Goal: Information Seeking & Learning: Learn about a topic

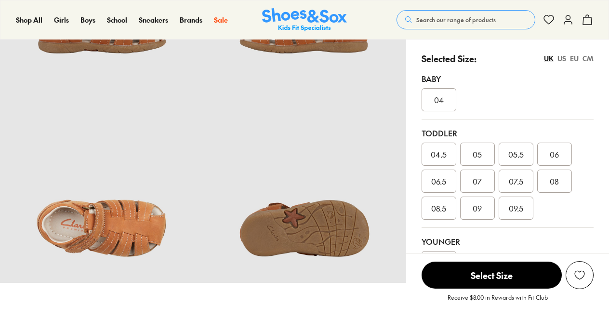
select select "*"
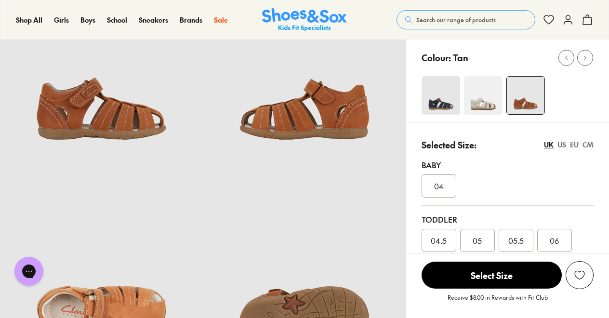
scroll to position [95, 0]
click at [428, 95] on img at bounding box center [441, 96] width 39 height 39
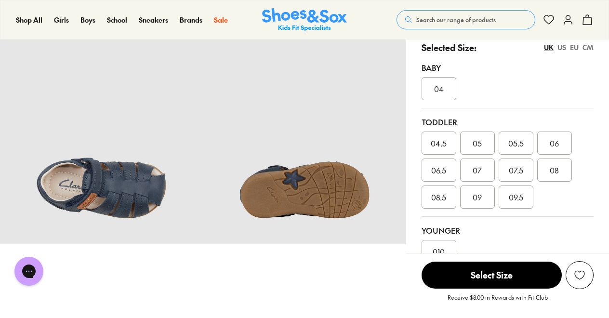
select select "*"
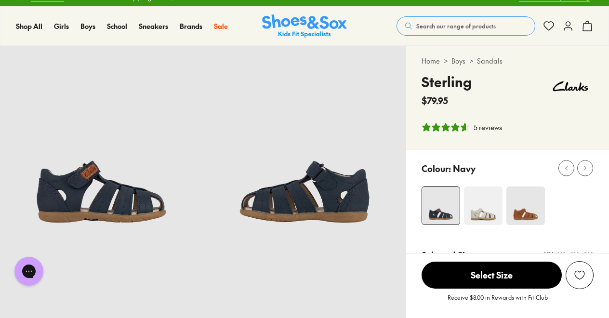
click at [467, 202] on img at bounding box center [483, 206] width 39 height 39
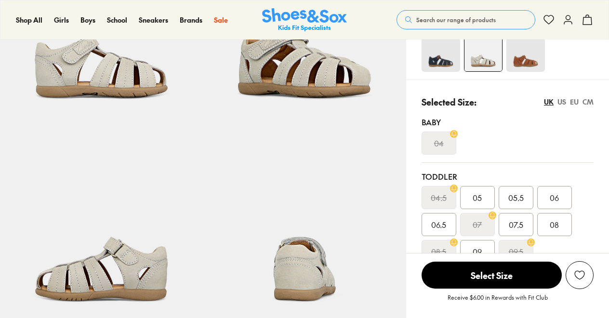
scroll to position [111, 0]
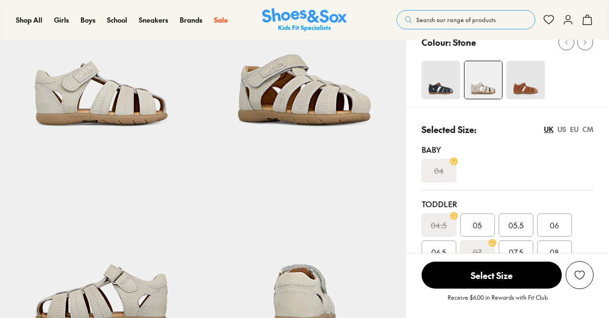
select select "*"
click at [532, 83] on img at bounding box center [526, 80] width 39 height 39
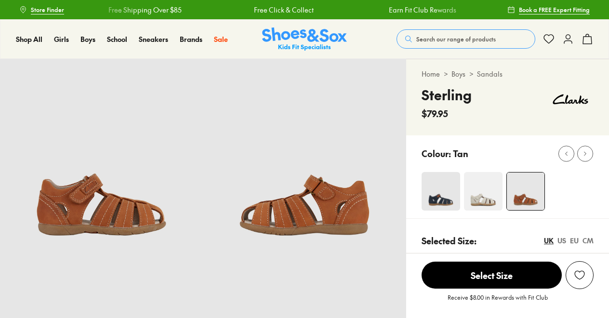
scroll to position [255, 0]
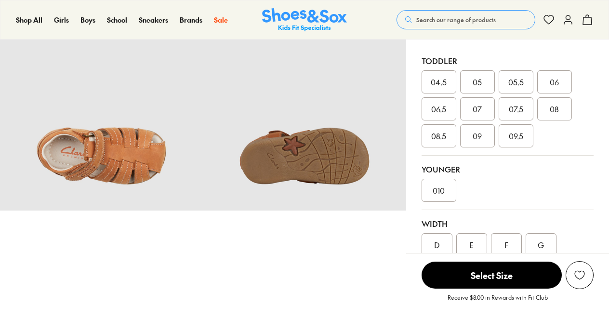
select select "*"
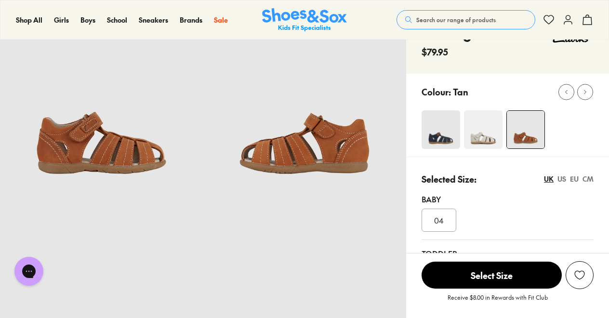
scroll to position [0, 0]
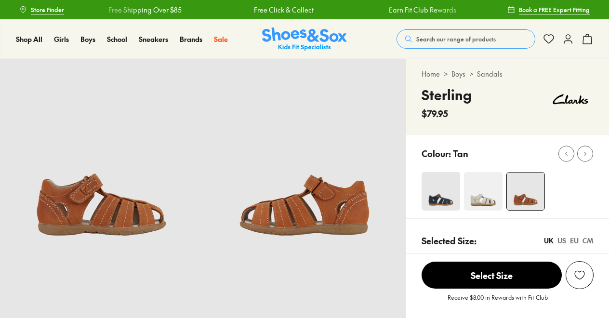
select select "*"
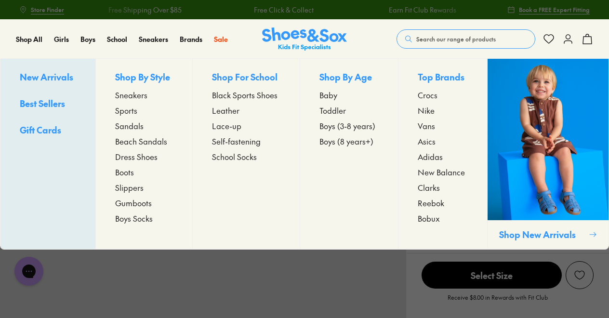
click at [331, 114] on span "Toddler" at bounding box center [333, 111] width 27 height 12
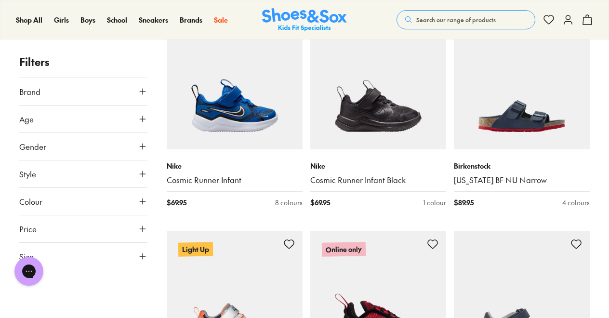
scroll to position [1070, 0]
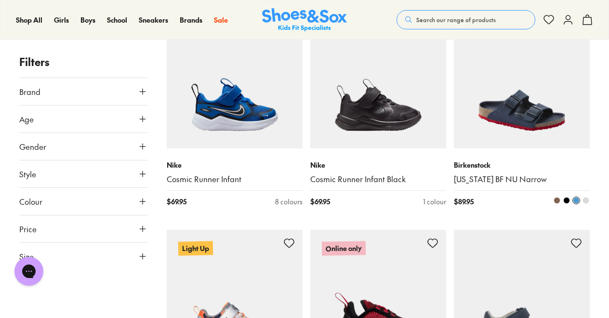
type input "***"
click at [504, 118] on img at bounding box center [522, 81] width 136 height 136
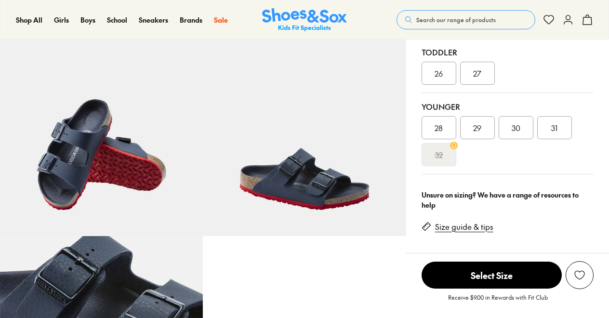
select select "*"
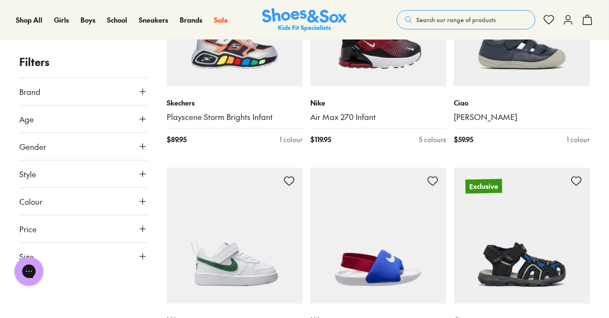
scroll to position [1265, 0]
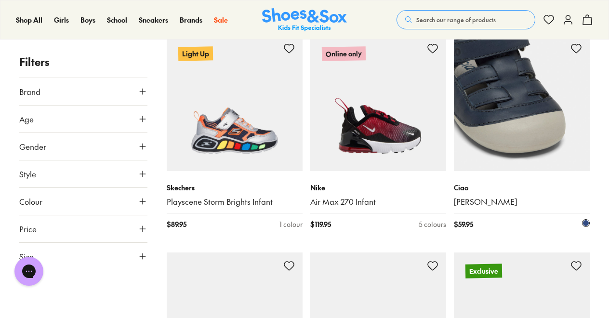
click at [492, 116] on img at bounding box center [522, 103] width 136 height 136
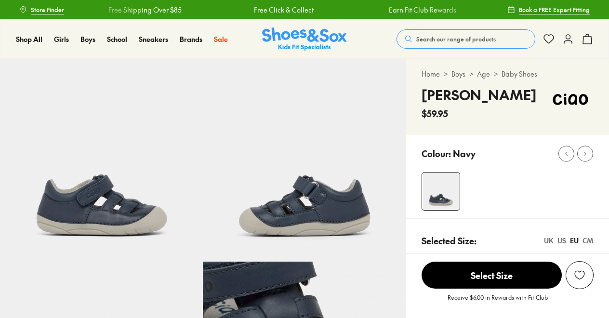
select select "*"
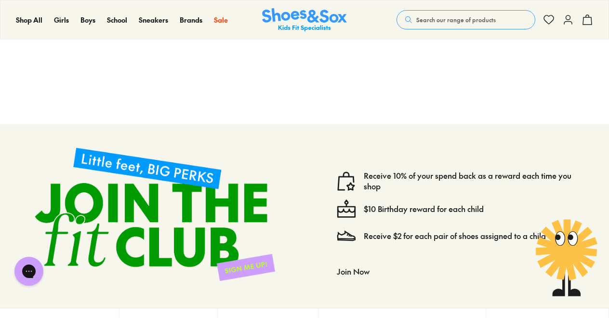
scroll to position [1667, 0]
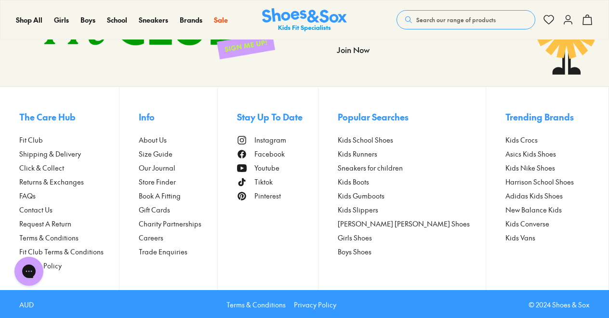
click at [34, 203] on ul "Fit Club Shipping & Delivery Click & Collect Returns & Exchanges FAQs Contact U…" at bounding box center [69, 203] width 100 height 136
click at [40, 205] on span "Contact Us" at bounding box center [35, 210] width 33 height 10
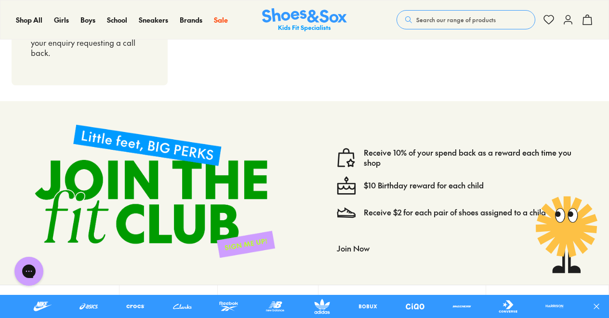
scroll to position [959, 0]
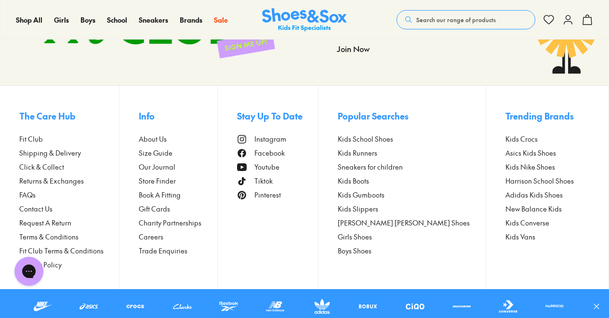
click at [158, 140] on span "About Us" at bounding box center [153, 139] width 28 height 10
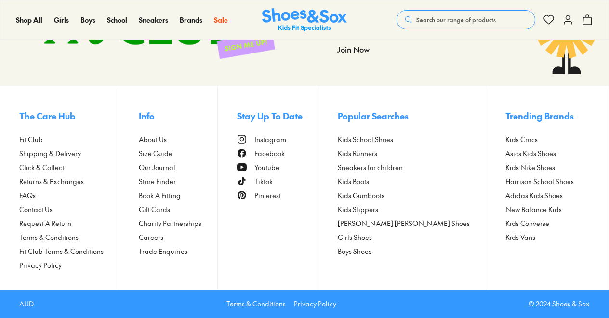
select select "*"
